Goal: Task Accomplishment & Management: Use online tool/utility

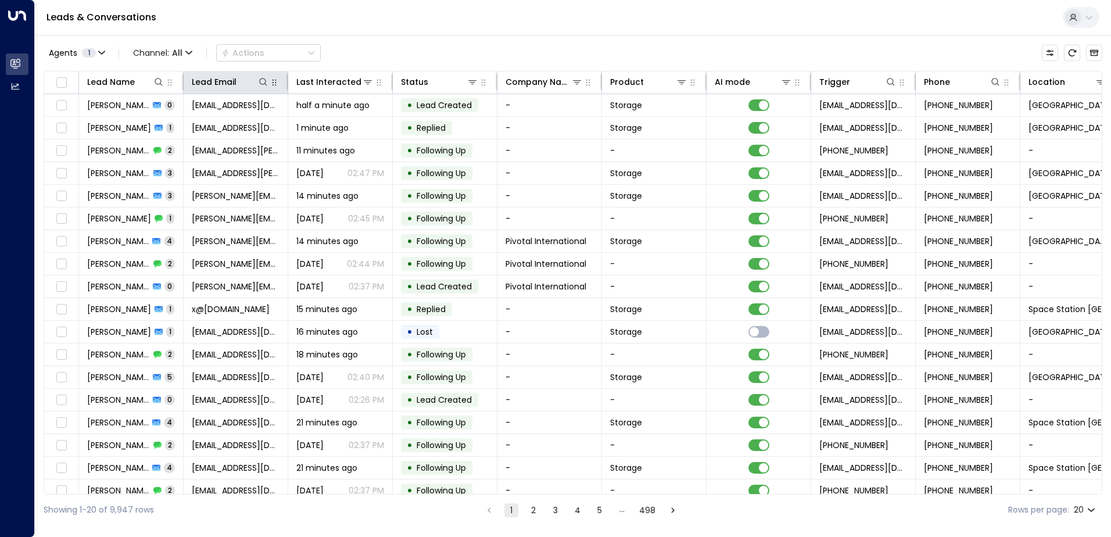
click at [270, 86] on icon "button" at bounding box center [274, 82] width 9 height 9
click at [261, 86] on icon at bounding box center [262, 81] width 9 height 9
click at [232, 122] on input "text" at bounding box center [263, 123] width 160 height 21
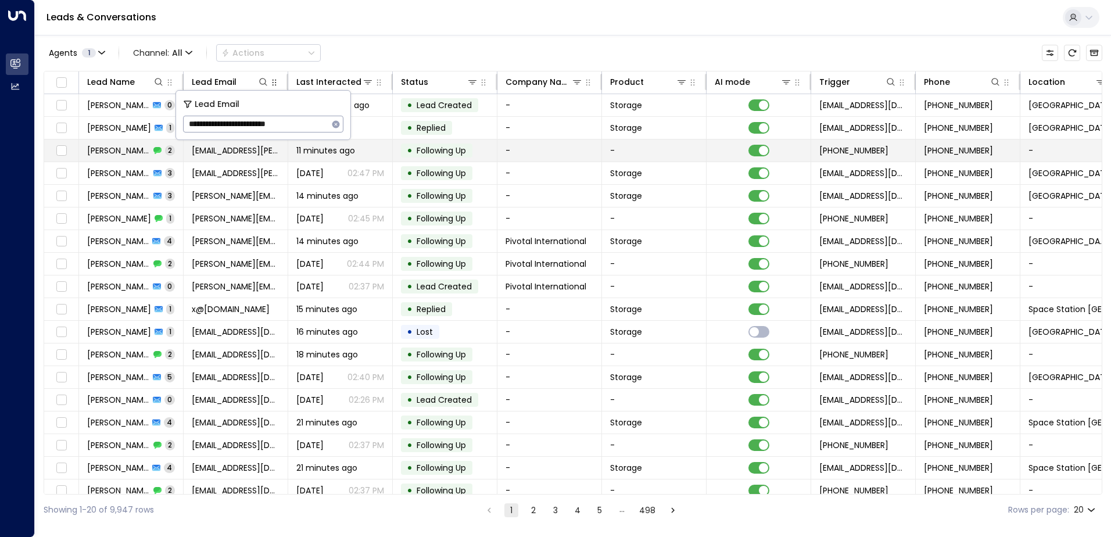
type input "**********"
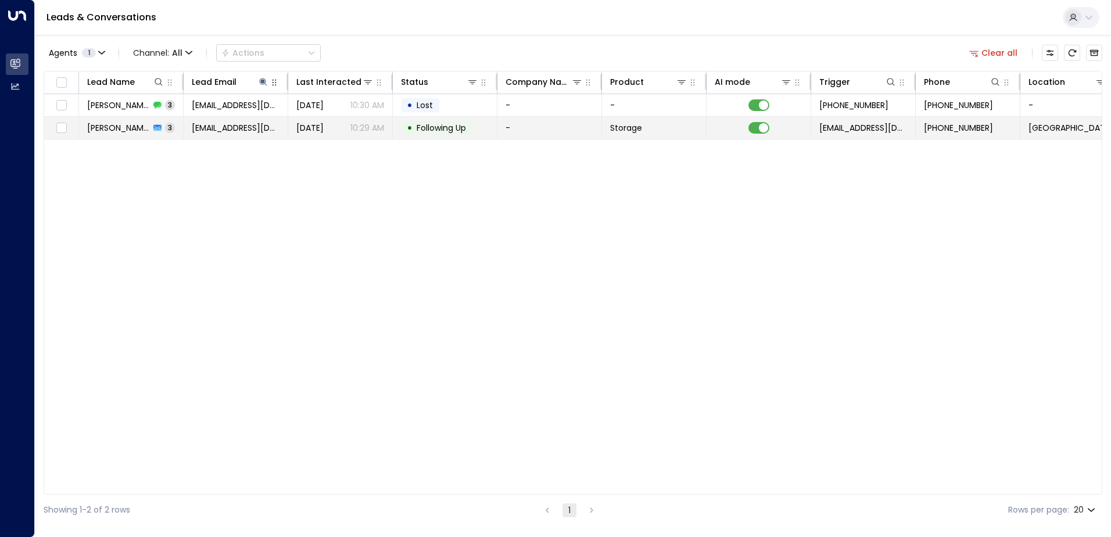
click at [441, 133] on span "Following Up" at bounding box center [440, 128] width 49 height 12
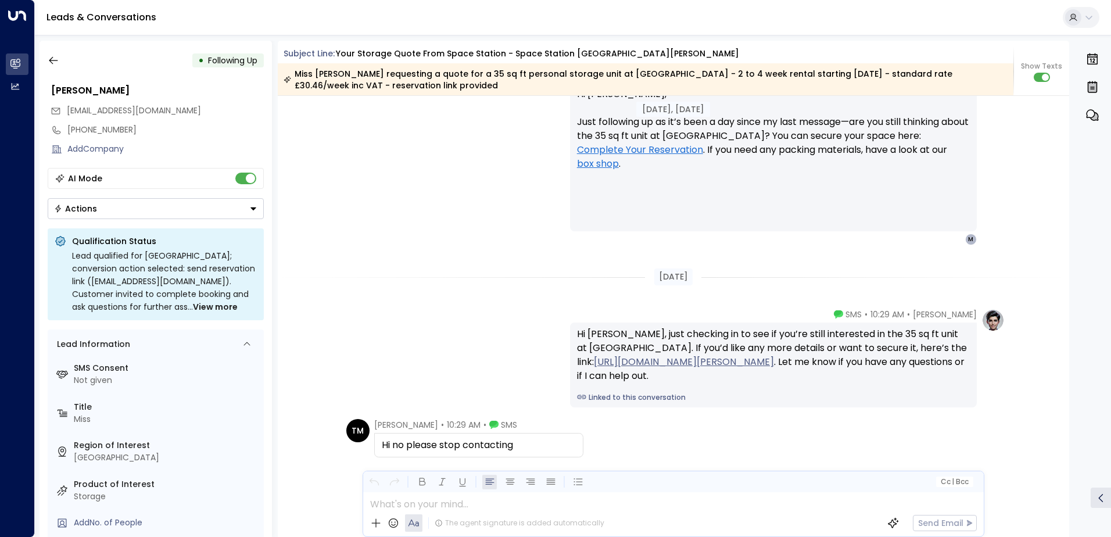
scroll to position [1491, 0]
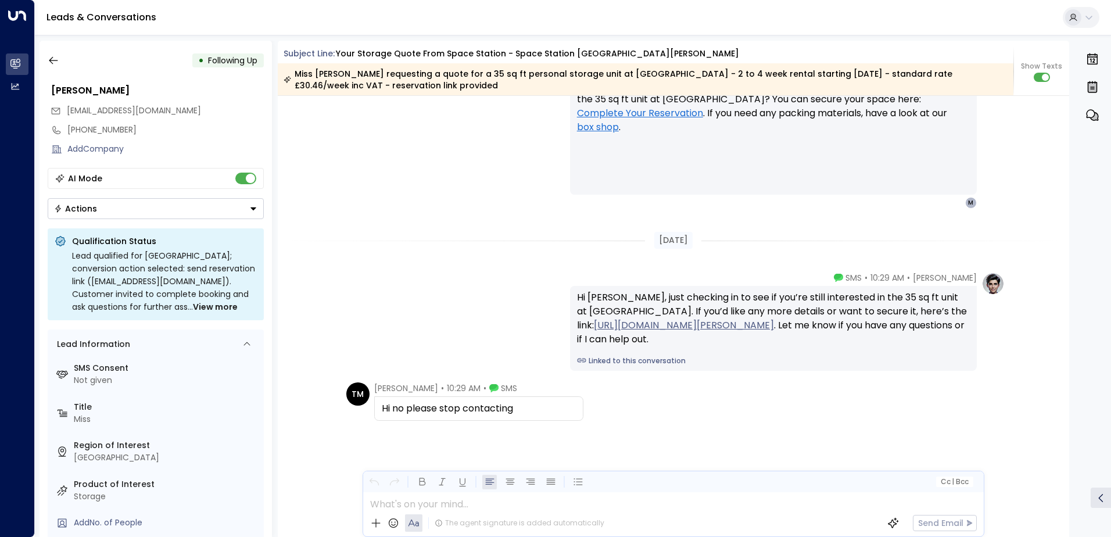
drag, startPoint x: 516, startPoint y: 409, endPoint x: 360, endPoint y: 415, distance: 155.7
click at [359, 414] on div "TM [PERSON_NAME] • 10:29 AM • SMS Hi no please stop contacting" at bounding box center [464, 401] width 237 height 38
drag, startPoint x: 617, startPoint y: 404, endPoint x: 603, endPoint y: 405, distance: 13.4
click at [616, 404] on div "TM [PERSON_NAME] • 10:29 AM • SMS Hi no please stop contacting" at bounding box center [675, 401] width 658 height 38
click at [545, 402] on div "Hi no please stop contacting" at bounding box center [479, 408] width 194 height 14
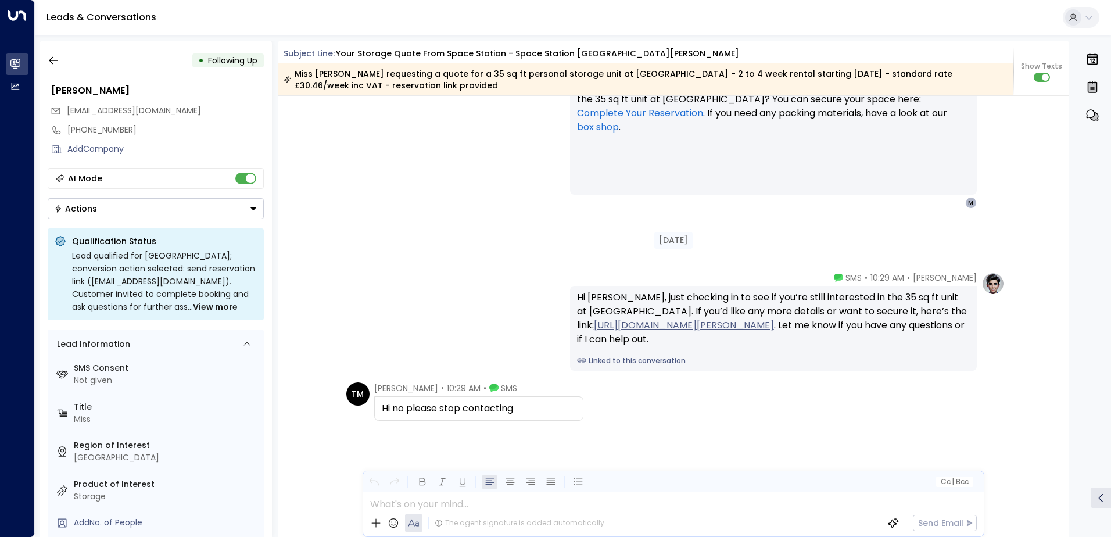
drag, startPoint x: 531, startPoint y: 410, endPoint x: 381, endPoint y: 408, distance: 150.5
click at [382, 408] on div "Hi no please stop contacting" at bounding box center [479, 408] width 194 height 14
copy div "Hi no please stop contacting"
